Goal: Information Seeking & Learning: Learn about a topic

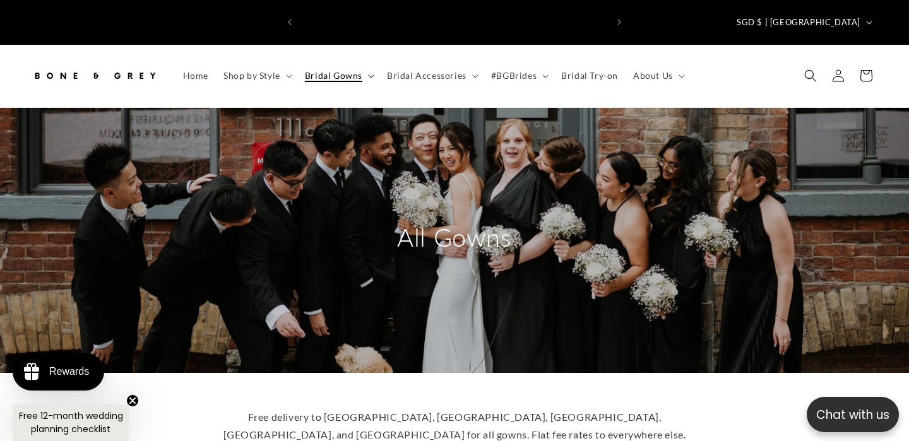
scroll to position [0, 613]
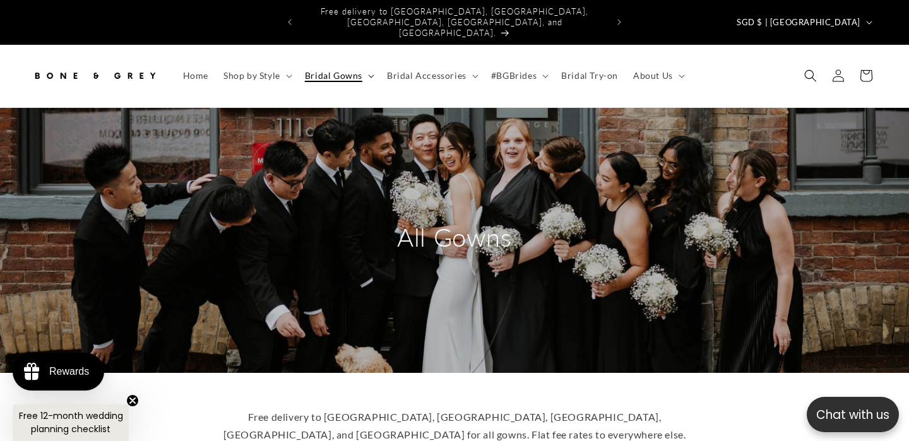
click at [372, 62] on summary "Bridal Gowns" at bounding box center [338, 75] width 82 height 27
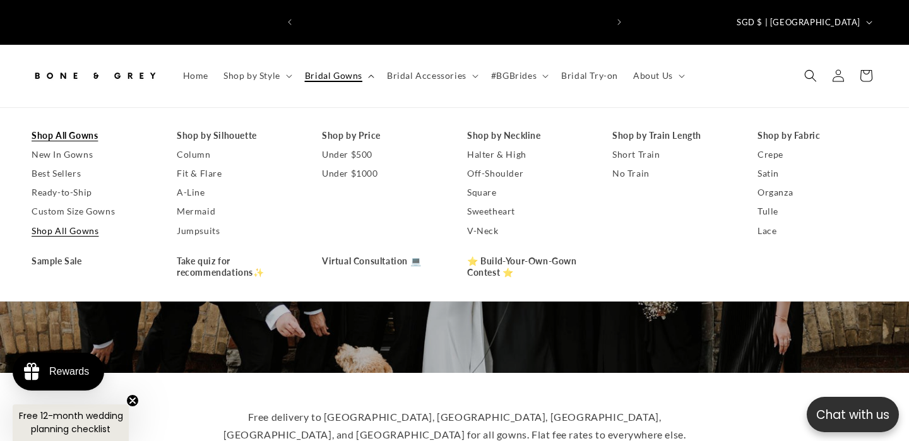
scroll to position [0, 0]
click at [517, 164] on link "Off-Shoulder" at bounding box center [527, 173] width 120 height 19
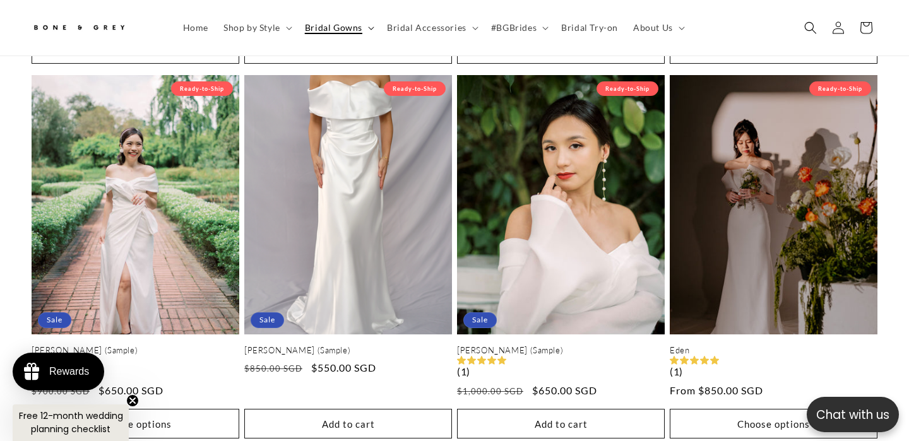
scroll to position [0, 613]
click at [368, 27] on icon at bounding box center [371, 29] width 6 height 4
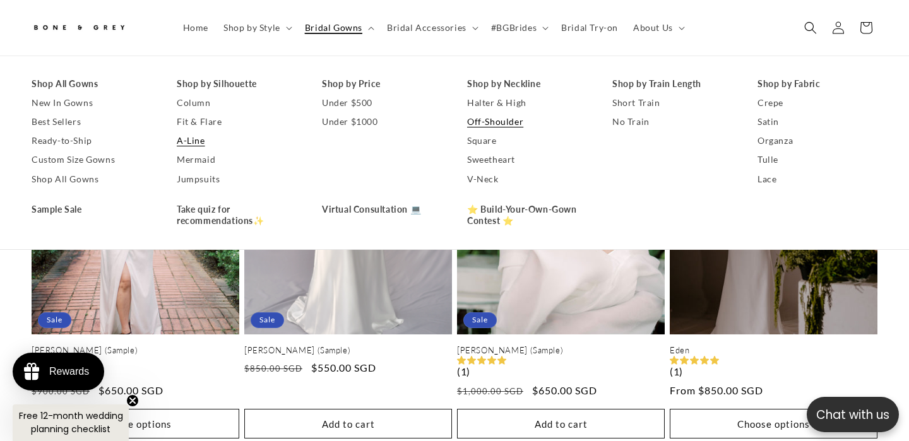
click at [199, 137] on link "A-Line" at bounding box center [237, 141] width 120 height 19
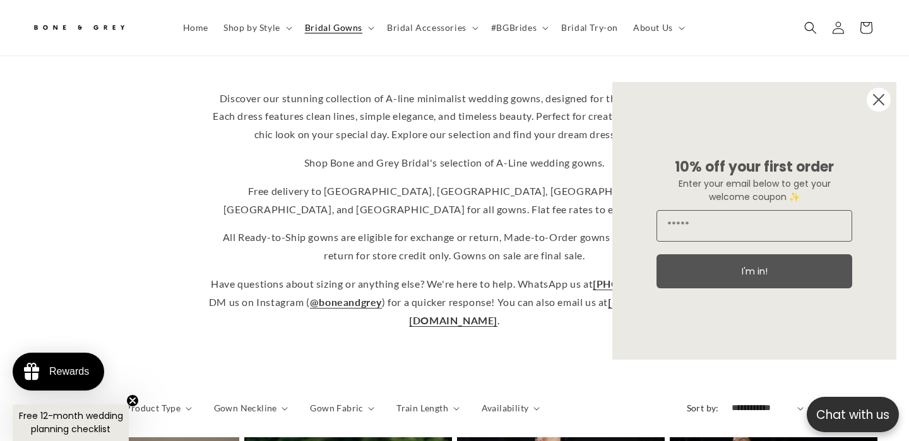
scroll to position [314, 0]
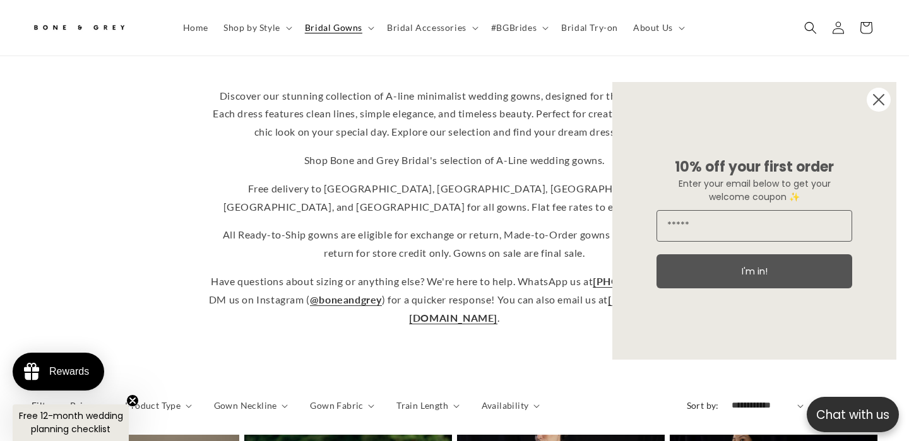
click at [881, 98] on circle "Close dialog" at bounding box center [878, 100] width 24 height 24
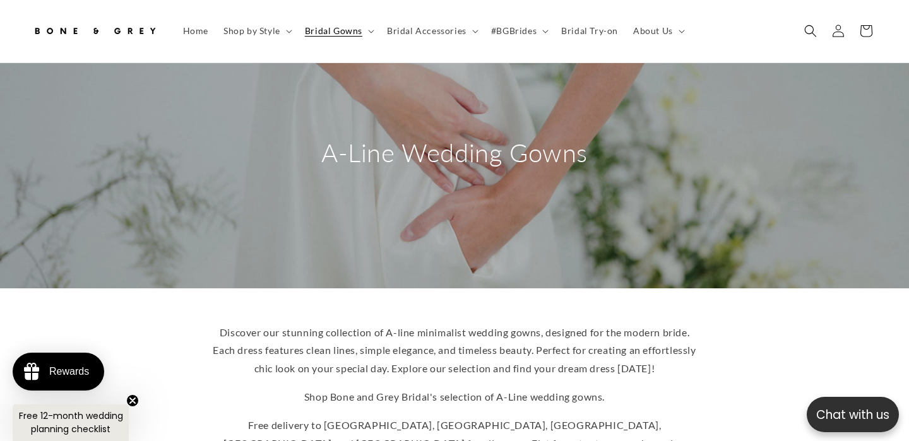
scroll to position [0, 0]
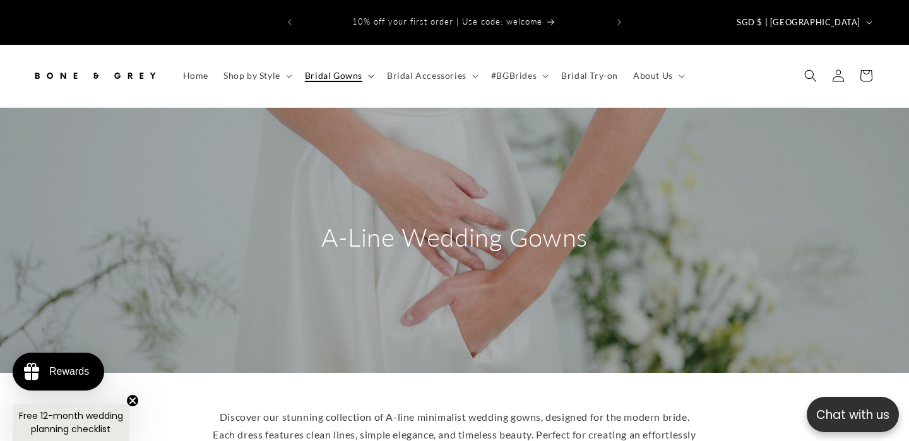
click at [367, 62] on summary "Bridal Gowns" at bounding box center [338, 75] width 82 height 27
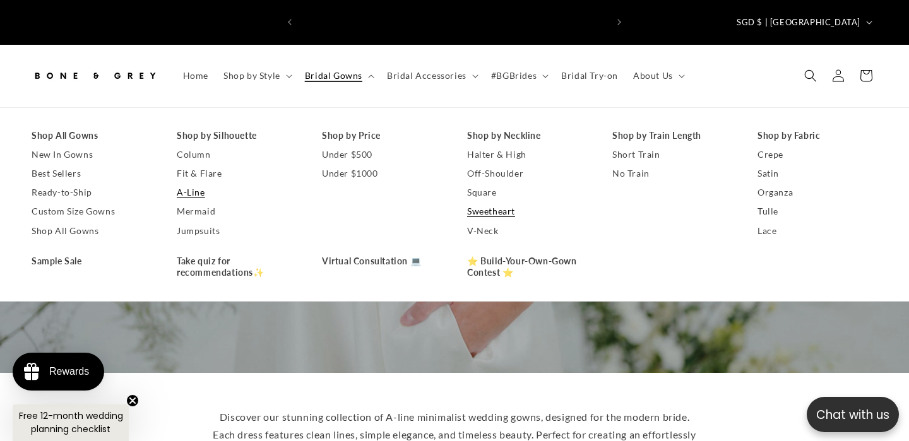
scroll to position [0, 613]
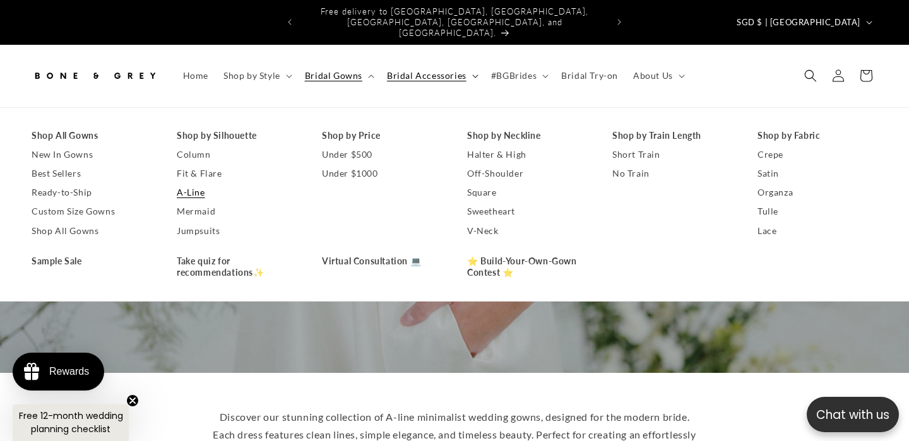
click at [471, 62] on summary "Bridal Accessories" at bounding box center [431, 75] width 104 height 27
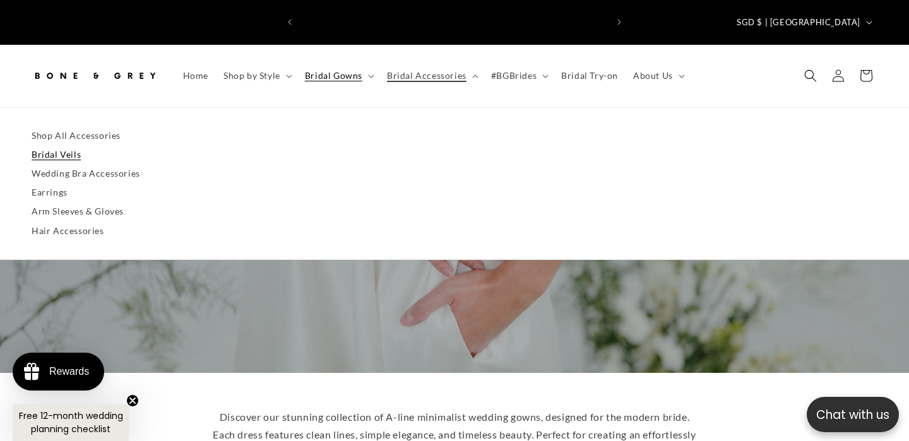
scroll to position [0, 0]
click at [77, 202] on link "Arm Sleeves & Gloves" at bounding box center [454, 211] width 845 height 19
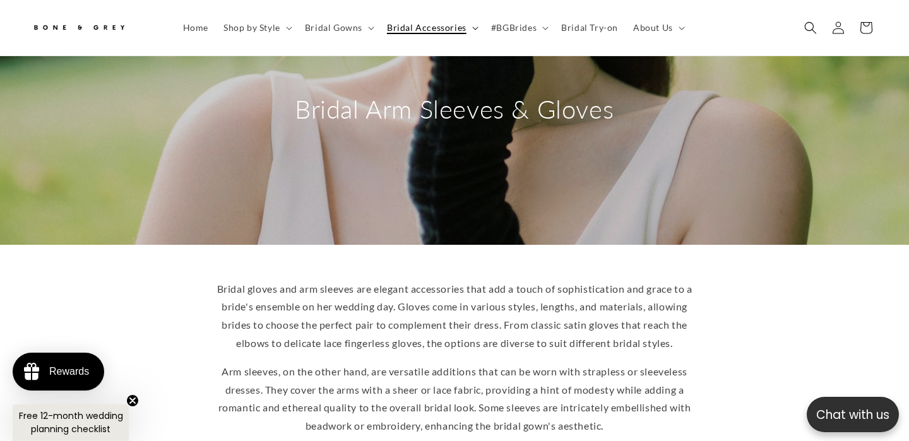
scroll to position [0, 613]
click at [472, 27] on icon at bounding box center [475, 29] width 6 height 4
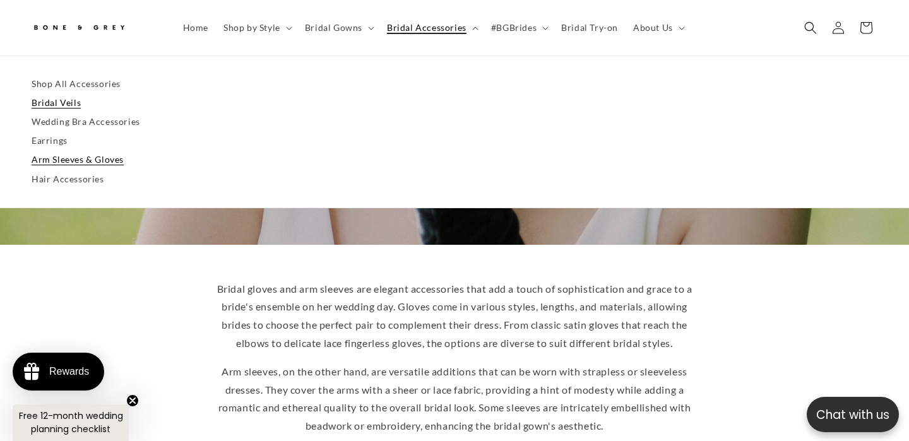
click at [68, 107] on link "Bridal Veils" at bounding box center [454, 102] width 845 height 19
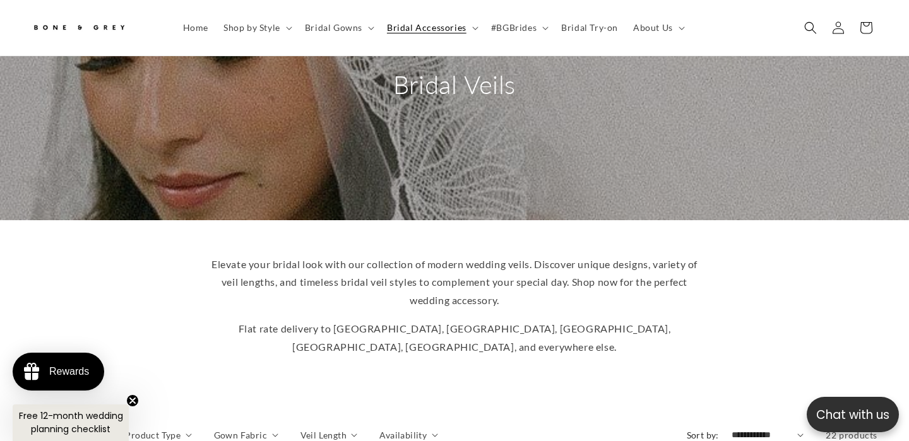
scroll to position [74, 0]
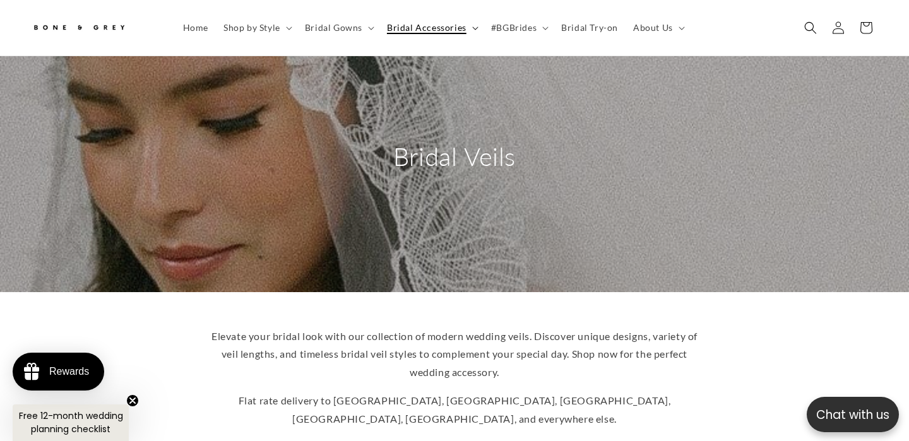
click at [472, 27] on icon at bounding box center [475, 29] width 6 height 4
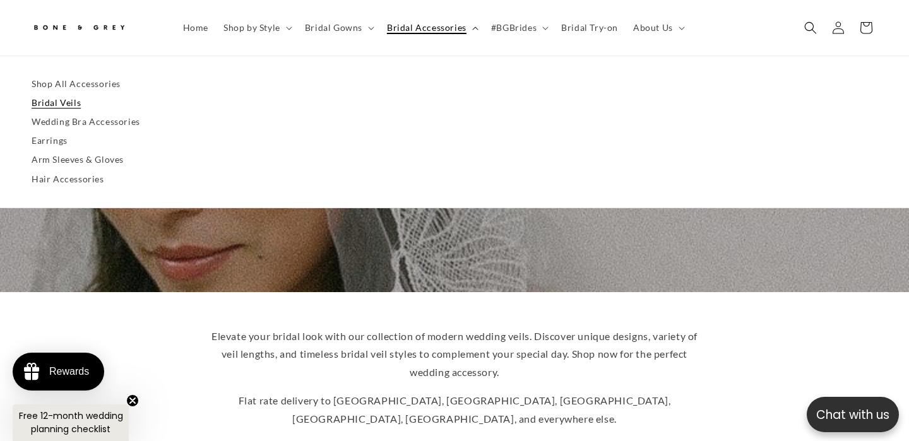
scroll to position [0, 613]
click at [369, 26] on summary "Bridal Gowns" at bounding box center [338, 28] width 82 height 27
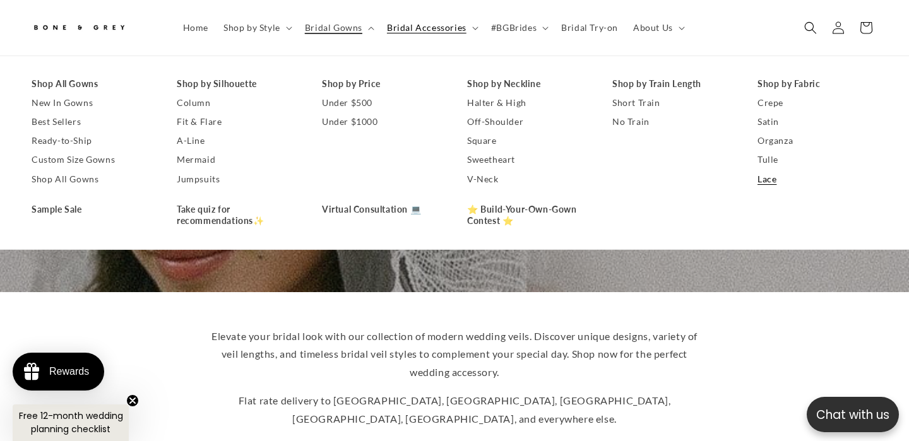
scroll to position [0, 307]
click at [760, 175] on link "Lace" at bounding box center [817, 179] width 120 height 19
